Goal: Navigation & Orientation: Find specific page/section

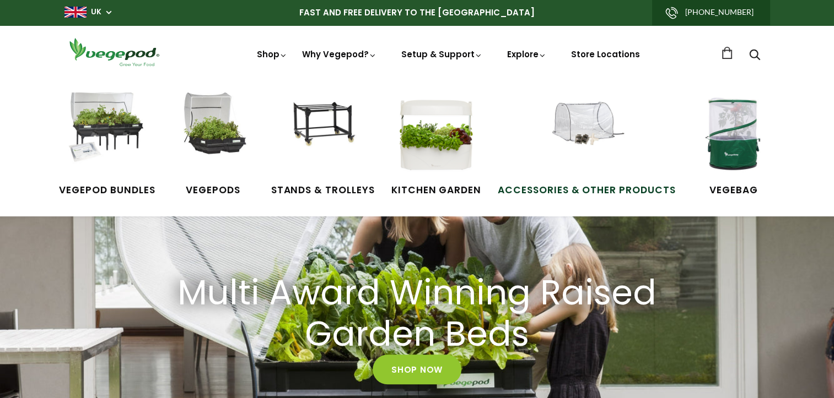
click at [604, 137] on img at bounding box center [586, 134] width 83 height 83
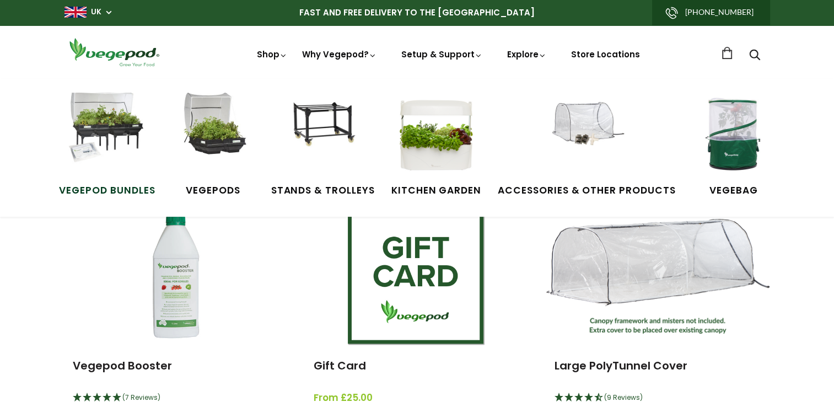
click at [99, 117] on img at bounding box center [107, 134] width 83 height 83
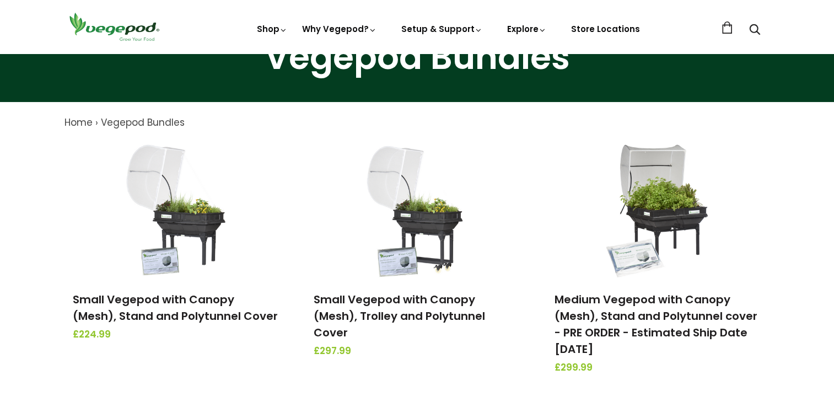
scroll to position [55, 0]
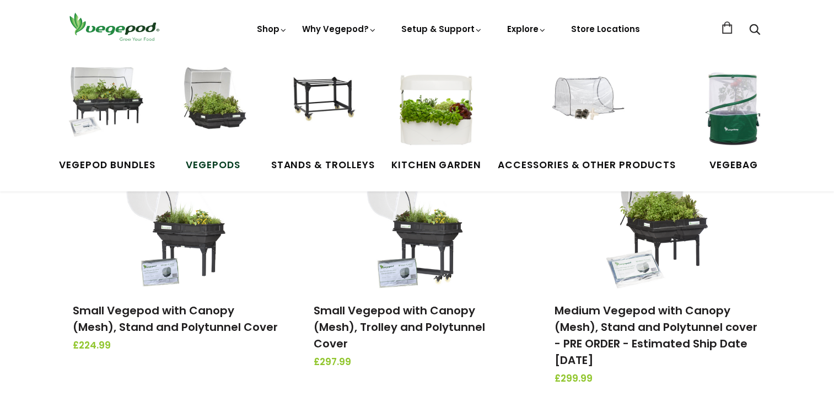
click at [202, 103] on img at bounding box center [213, 108] width 83 height 83
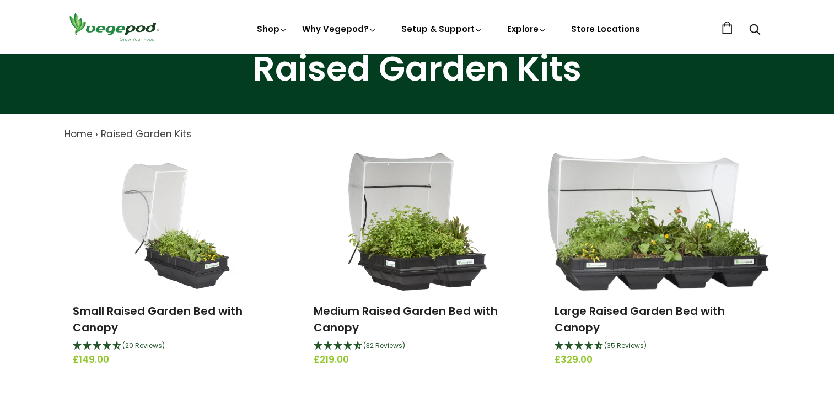
scroll to position [55, 0]
